Goal: Check status: Check status

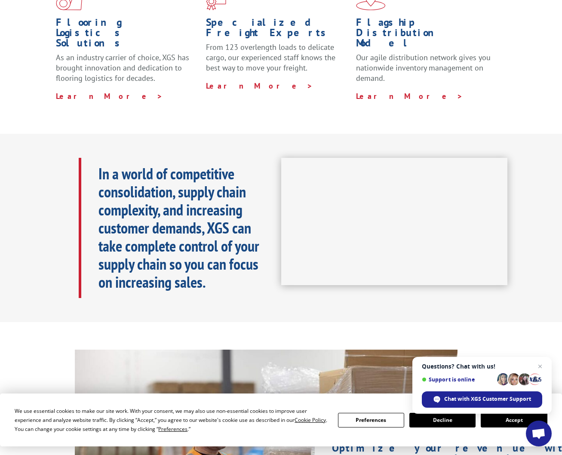
scroll to position [301, 0]
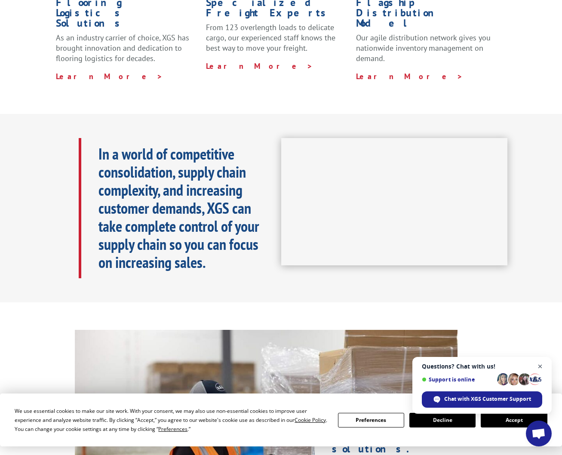
click at [537, 367] on span "Open chat" at bounding box center [540, 366] width 11 height 11
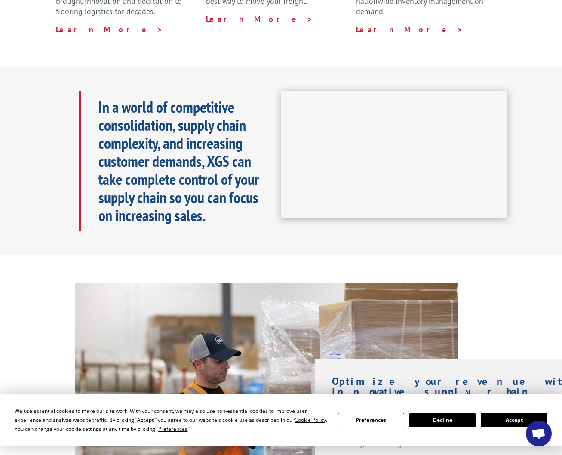
scroll to position [430, 0]
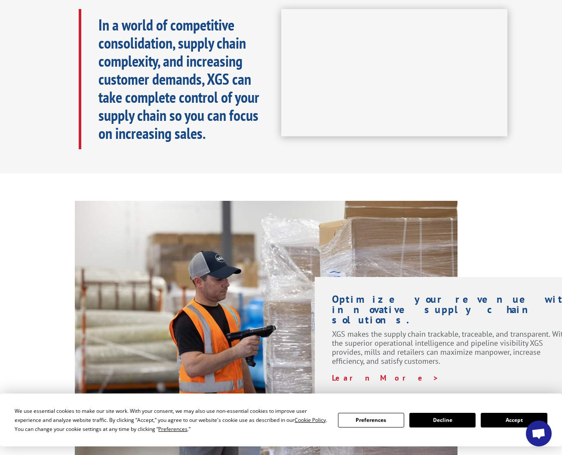
click at [500, 419] on button "Accept" at bounding box center [514, 420] width 66 height 15
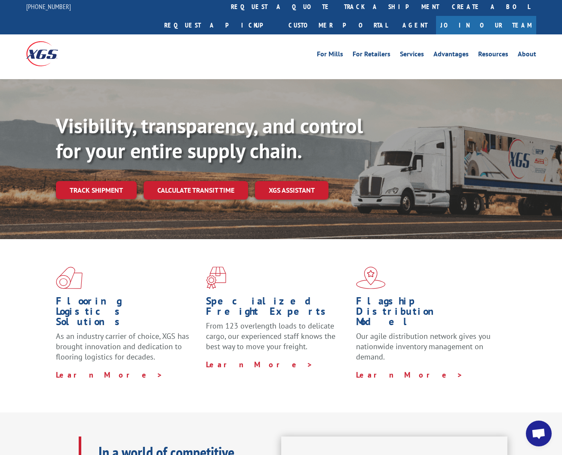
scroll to position [0, 0]
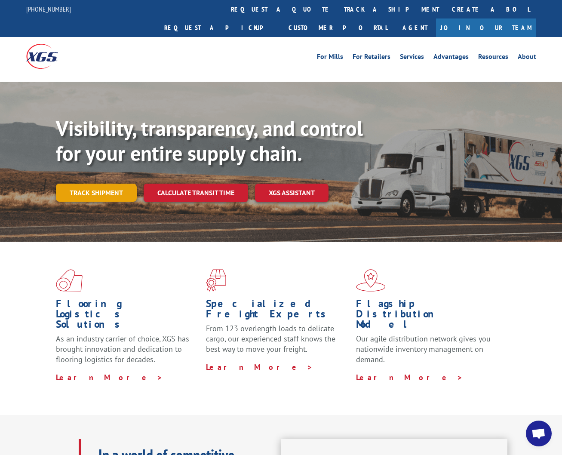
click at [102, 184] on link "Track shipment" at bounding box center [96, 193] width 81 height 18
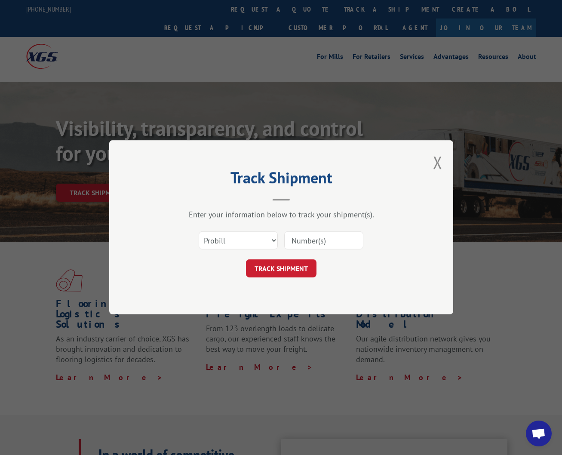
click at [301, 242] on input at bounding box center [323, 241] width 79 height 18
paste input "17501754"
type input "17501754"
click at [297, 265] on button "TRACK SHIPMENT" at bounding box center [281, 269] width 71 height 18
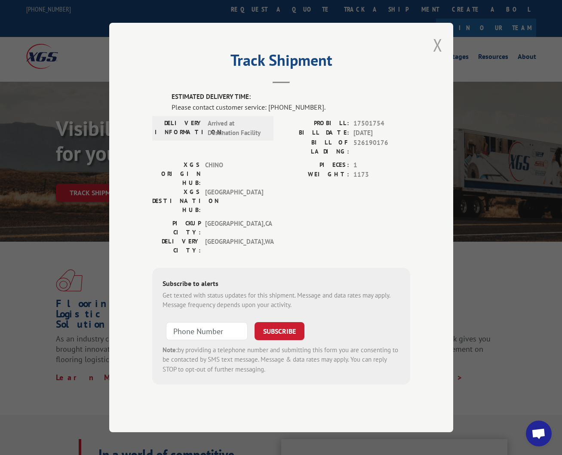
click at [439, 56] on button "Close modal" at bounding box center [437, 45] width 9 height 23
